Goal: Information Seeking & Learning: Find contact information

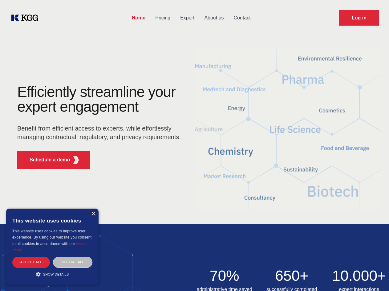
click at [195, 145] on div "Efficiently streamline your expert engagement Benefit from efficient access to …" at bounding box center [100, 128] width 187 height 89
click at [46, 160] on p "Schedule a demo" at bounding box center [50, 159] width 41 height 7
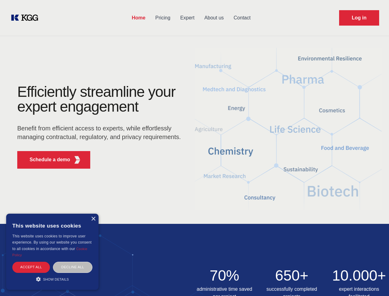
click at [93, 214] on div "× This website uses cookies This website uses cookies to improve user experienc…" at bounding box center [52, 252] width 92 height 76
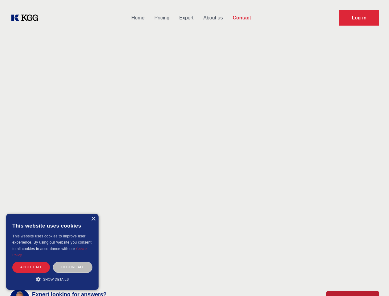
click at [31, 262] on div "Accept all" at bounding box center [31, 267] width 38 height 11
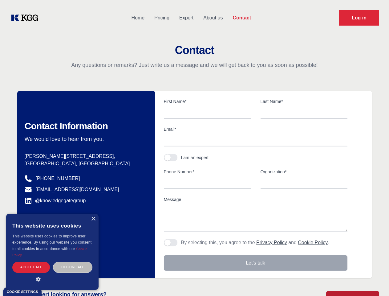
click at [73, 262] on div "Decline all" at bounding box center [72, 267] width 39 height 11
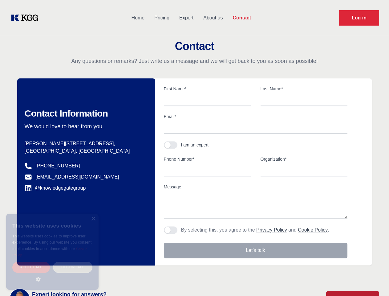
click at [52, 274] on main "Contact Any questions or remarks? Just write us a message and we will get back …" at bounding box center [194, 160] width 389 height 321
